Goal: Transaction & Acquisition: Book appointment/travel/reservation

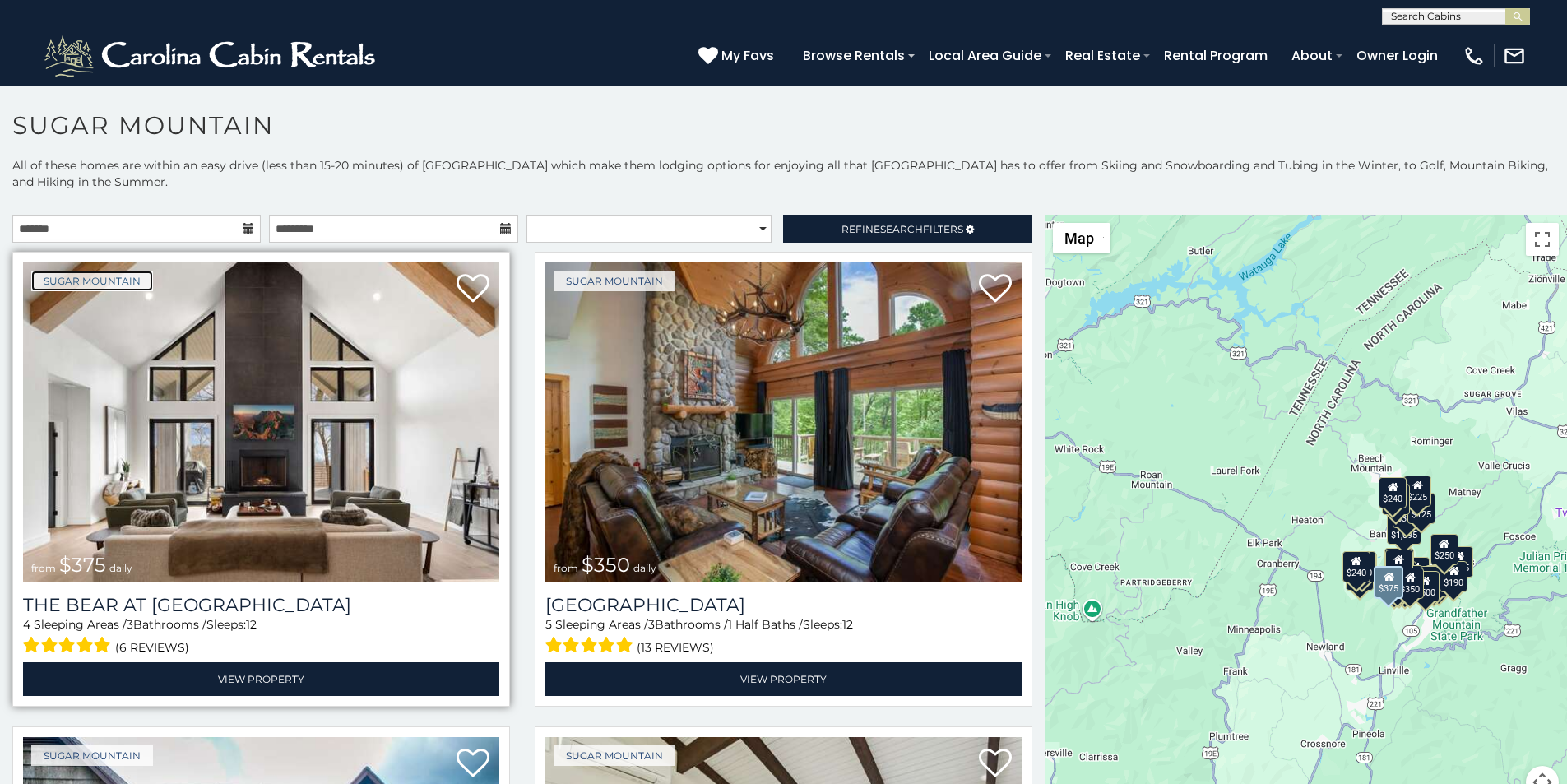
click at [42, 271] on link "Sugar Mountain" at bounding box center [92, 281] width 122 height 21
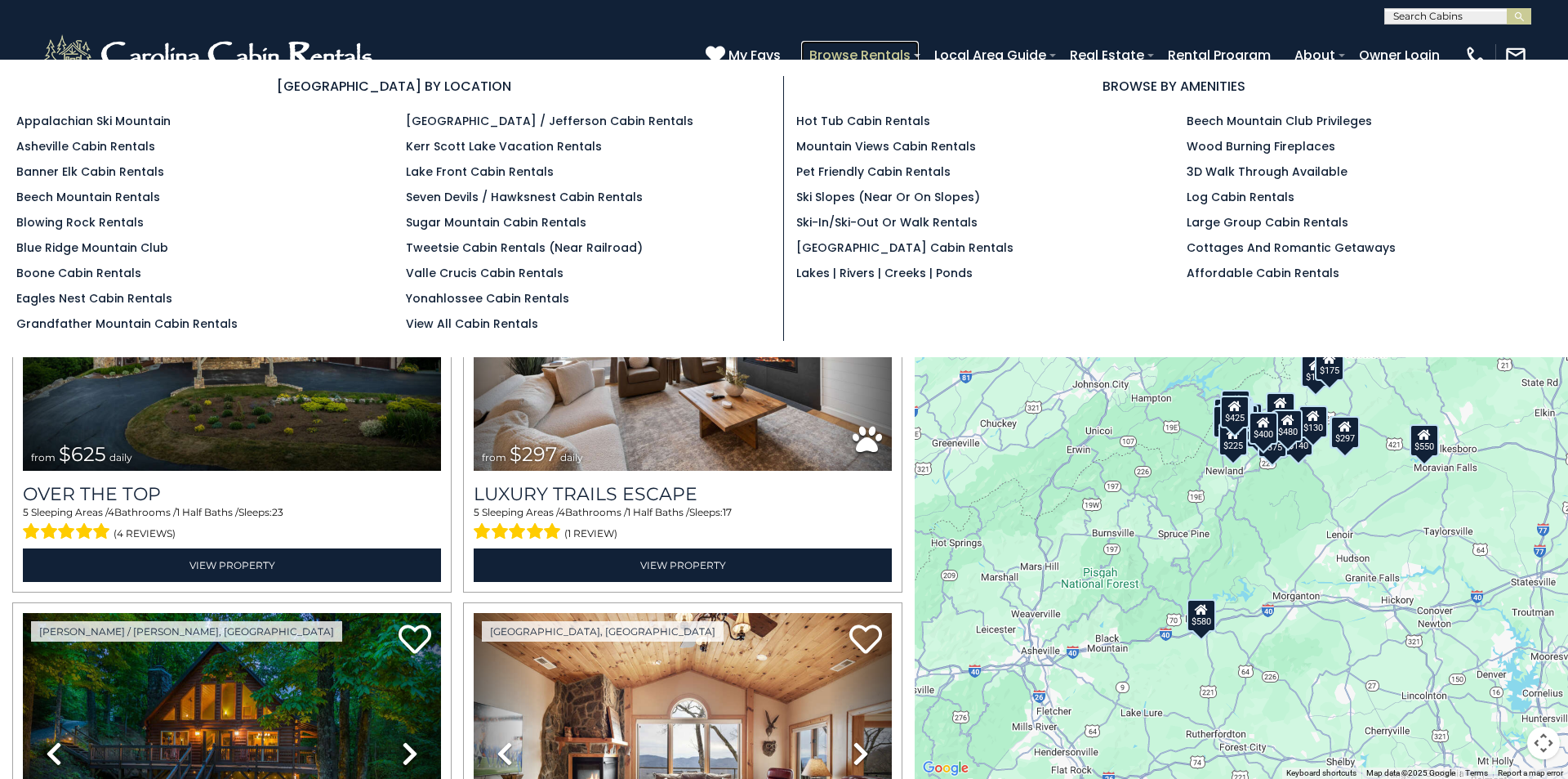
click at [918, 45] on link "Browse Rentals" at bounding box center [859, 55] width 118 height 29
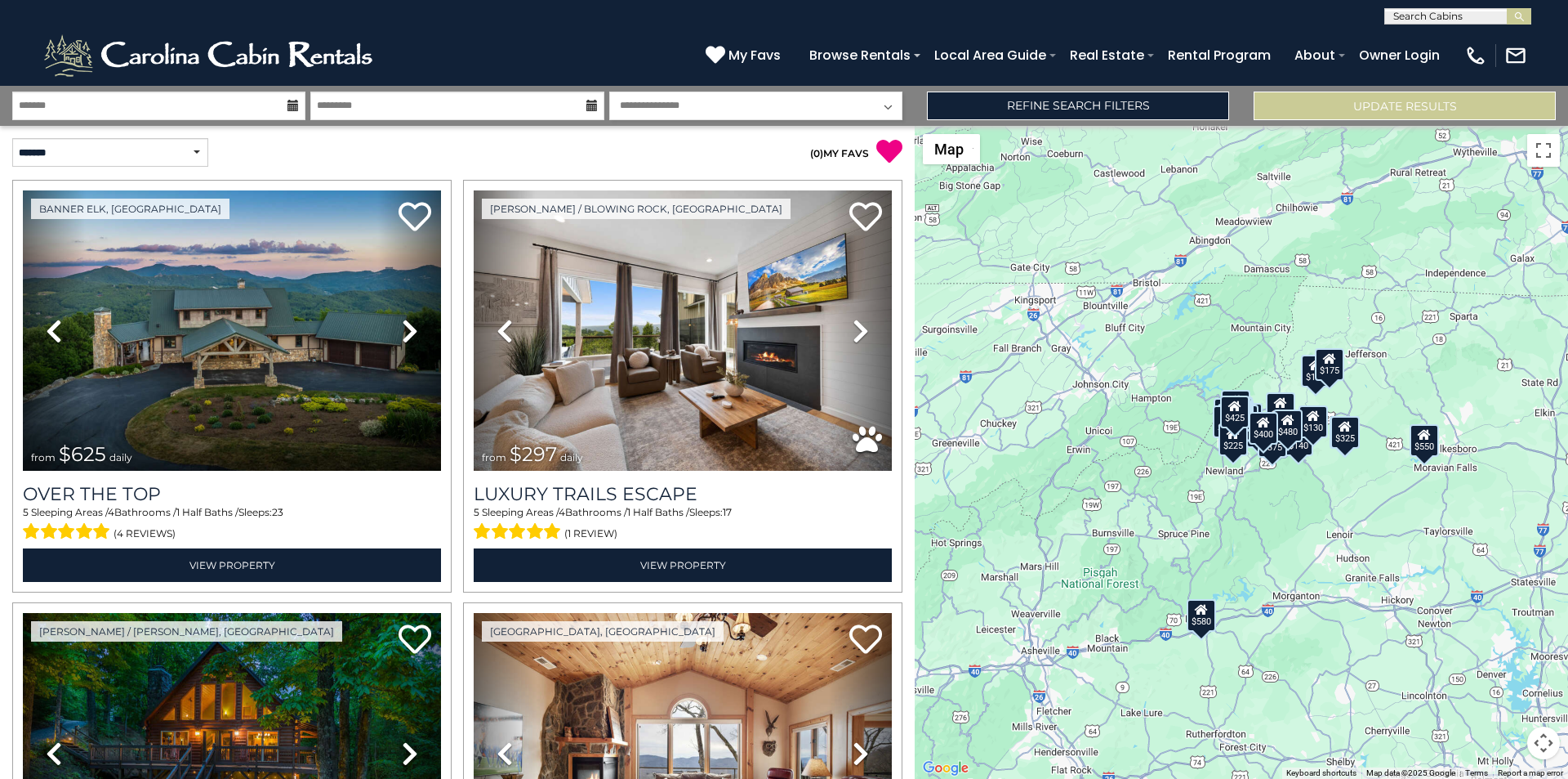
click at [1567, 462] on div "$625 $297 $175 $300 $580 $290 $424 $395 $270 $185 $230 $550 $349 $230 $160 $325…" at bounding box center [1241, 452] width 654 height 653
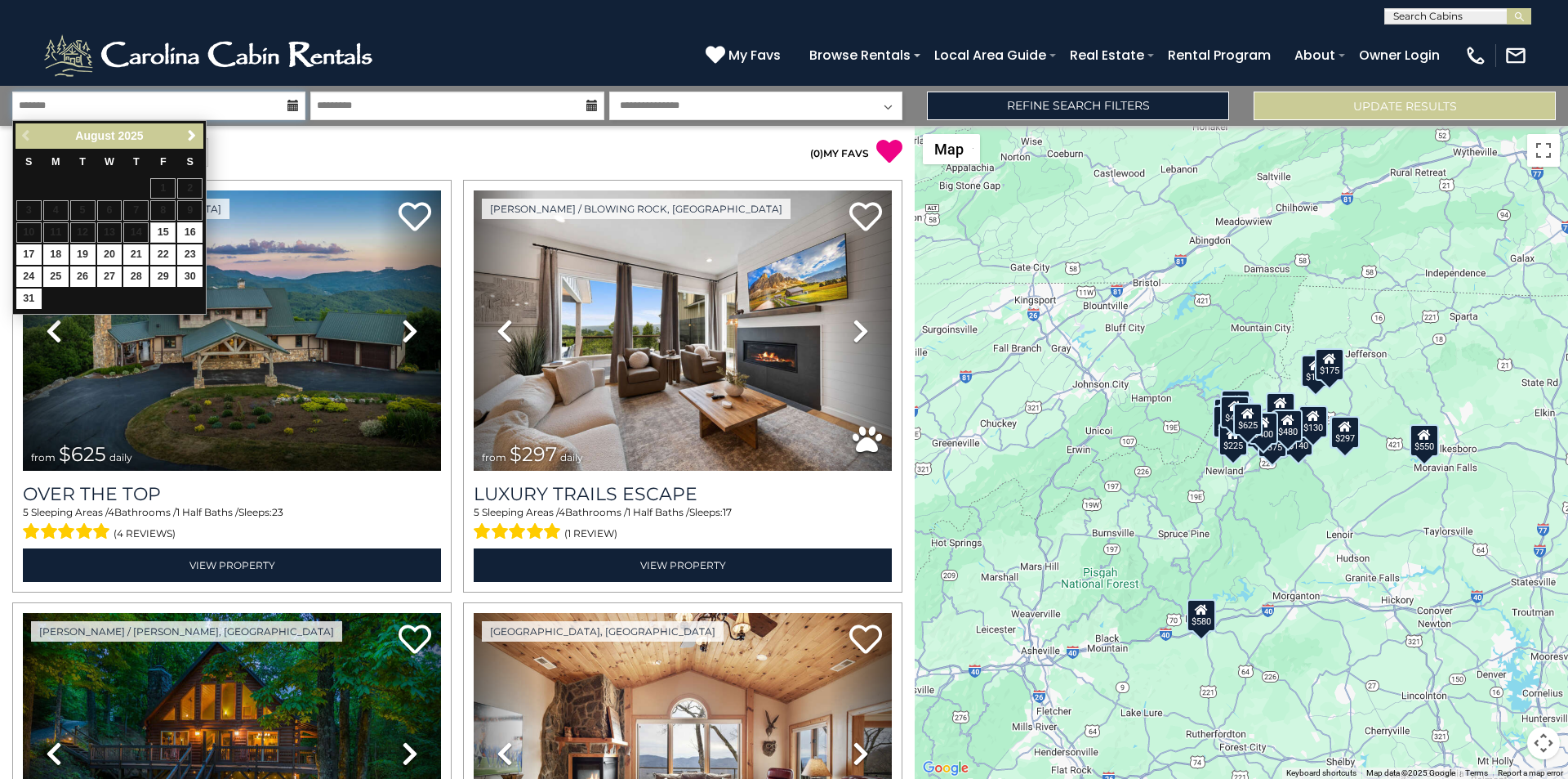
click at [70, 111] on input "text" at bounding box center [159, 105] width 294 height 29
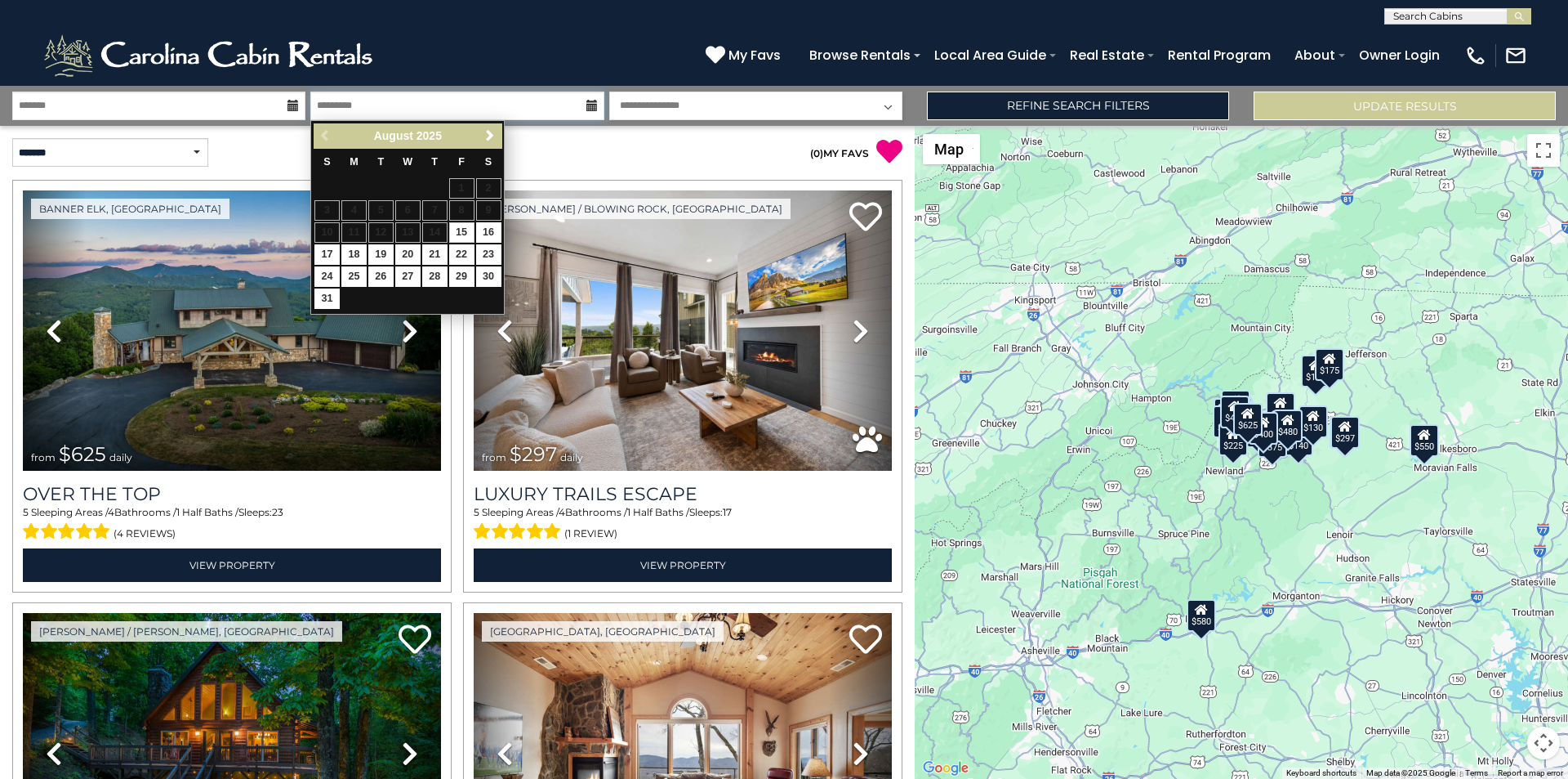
click at [368, 107] on input "text" at bounding box center [456, 105] width 294 height 29
